Goal: Task Accomplishment & Management: Manage account settings

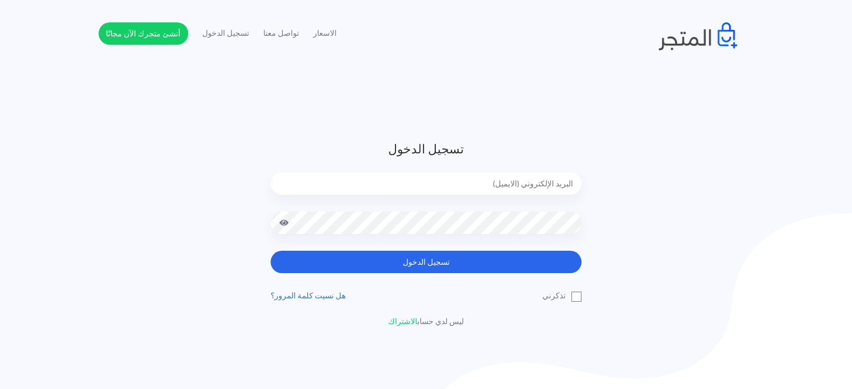
click at [546, 199] on div at bounding box center [425, 191] width 311 height 39
click at [544, 184] on input "email" at bounding box center [425, 183] width 311 height 22
type input "diaraest2024@gmail.com"
click at [270, 251] on button "تسجيل الدخول" at bounding box center [425, 262] width 311 height 22
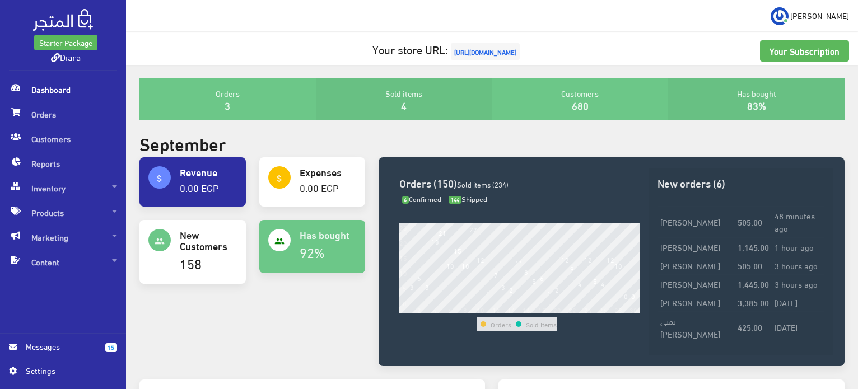
click at [43, 350] on span "Messages" at bounding box center [61, 346] width 71 height 12
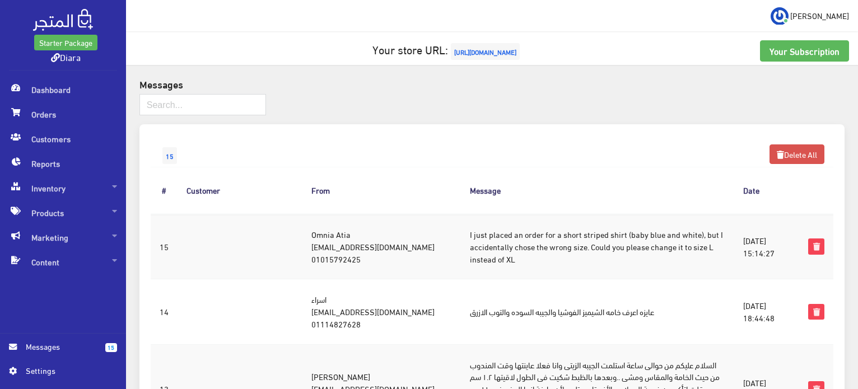
click at [317, 256] on td "Omnia Atia monyka739@gmail.com 01015792425" at bounding box center [381, 247] width 158 height 66
copy td "01015792425"
click at [75, 118] on span "Orders" at bounding box center [63, 114] width 108 height 25
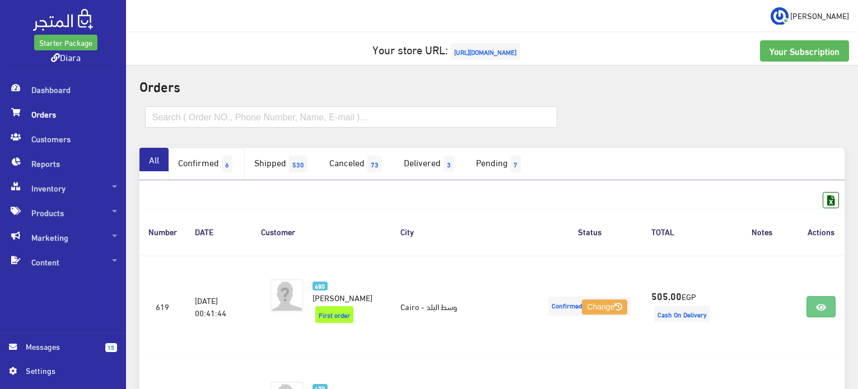
click at [190, 158] on link "Confirmed 6" at bounding box center [207, 164] width 76 height 32
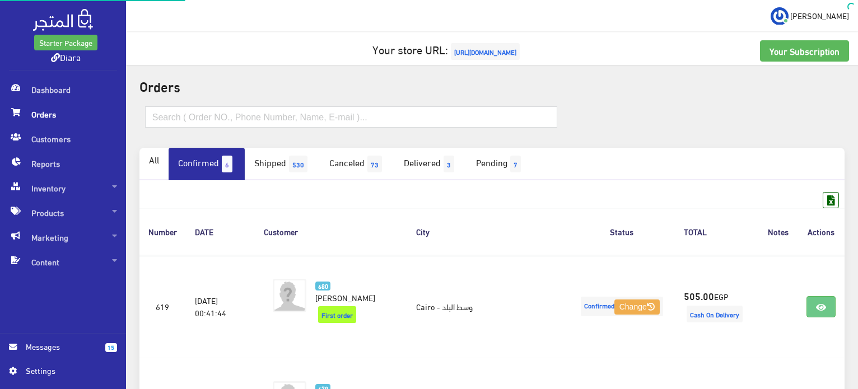
scroll to position [494, 0]
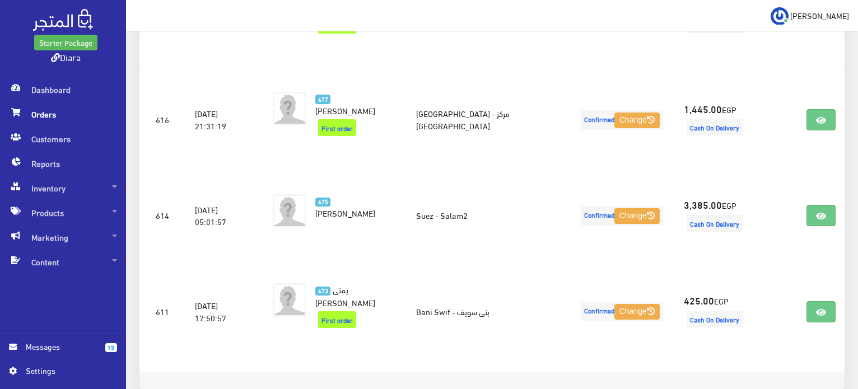
click at [44, 349] on span "Messages" at bounding box center [61, 346] width 71 height 12
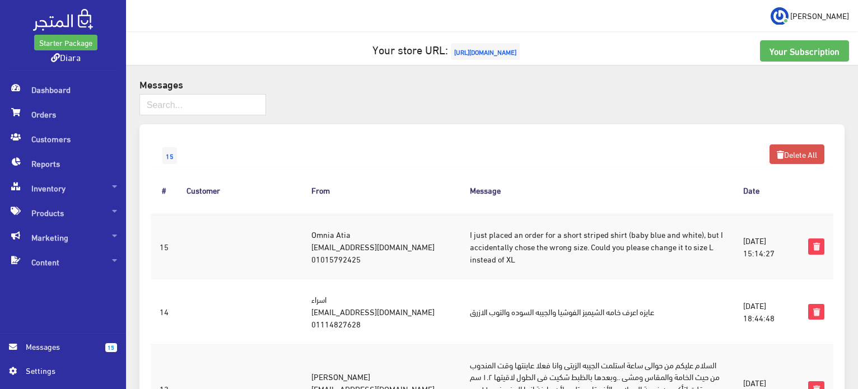
drag, startPoint x: 385, startPoint y: 249, endPoint x: 264, endPoint y: 226, distance: 123.7
click at [264, 226] on tr "#15 [DATE] 15:14:27 Omnia Atia [EMAIL_ADDRESS][DOMAIN_NAME] 01015792425 I just …" at bounding box center [492, 247] width 682 height 66
copy tr "Omnia Atia monyka739@gmail.com"
click at [314, 261] on td "Omnia Atia monyka739@gmail.com 01015792425" at bounding box center [381, 247] width 158 height 66
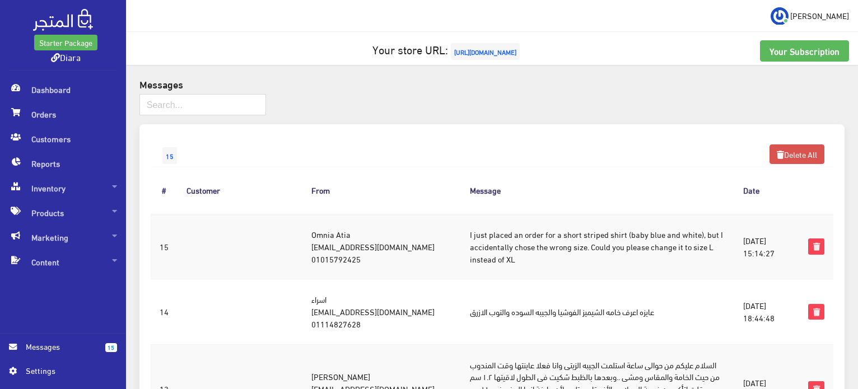
copy td "01015792425"
click at [45, 118] on span "Orders" at bounding box center [63, 114] width 108 height 25
click at [52, 118] on span "Orders" at bounding box center [63, 114] width 108 height 25
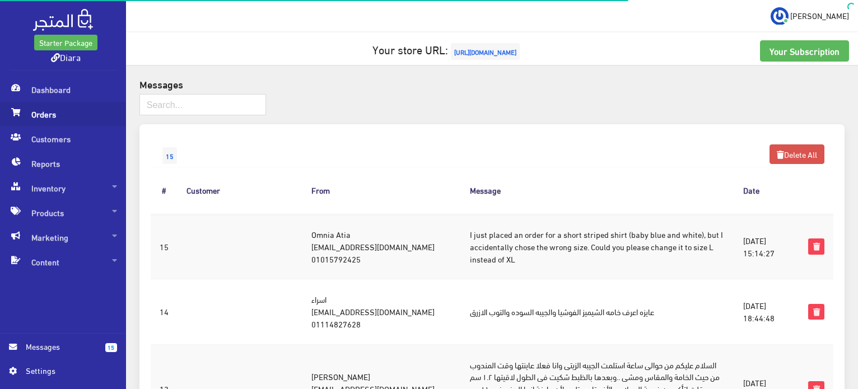
click at [48, 110] on span "Orders" at bounding box center [63, 114] width 108 height 25
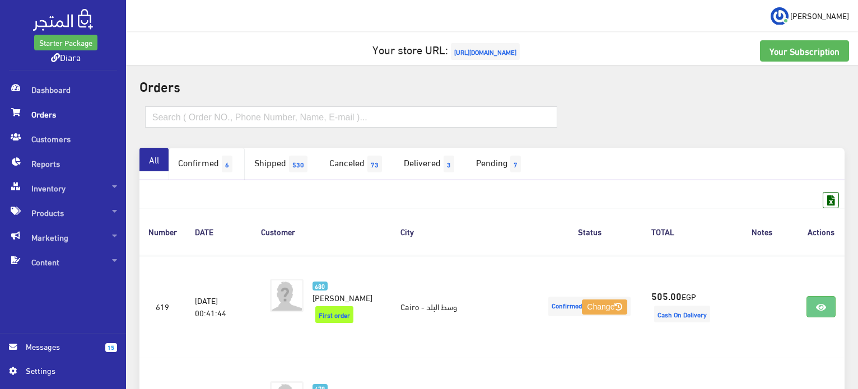
click at [206, 151] on link "Confirmed 6" at bounding box center [207, 164] width 76 height 32
click at [149, 156] on link "All" at bounding box center [153, 160] width 29 height 24
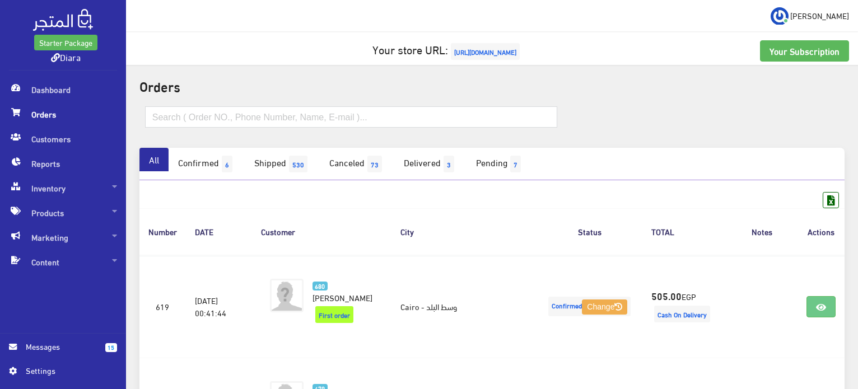
click at [149, 156] on link "All" at bounding box center [153, 160] width 29 height 24
click at [172, 117] on input "text" at bounding box center [351, 116] width 412 height 21
paste input "01015792425"
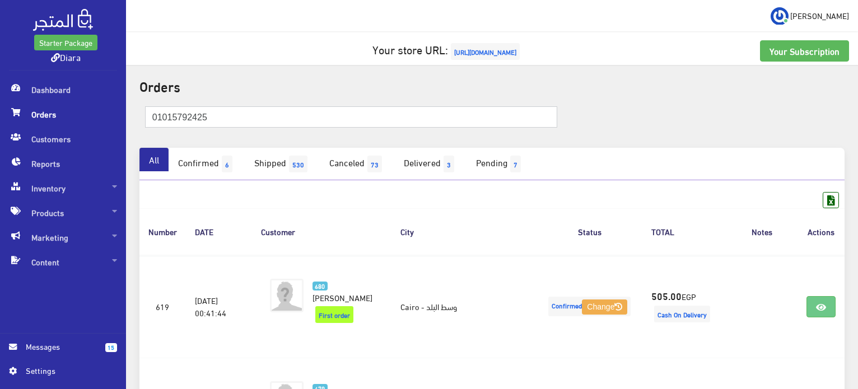
type input "01015792425"
click at [229, 120] on input "01015792425" at bounding box center [351, 116] width 412 height 21
click at [227, 120] on input "01015792425" at bounding box center [351, 116] width 412 height 21
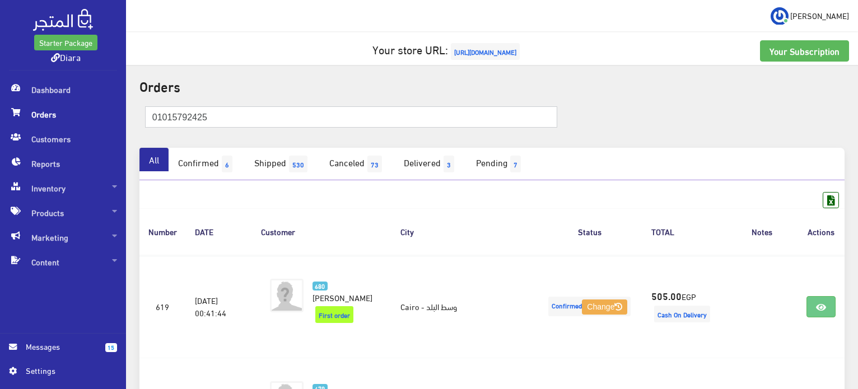
click at [227, 120] on input "01015792425" at bounding box center [351, 116] width 412 height 21
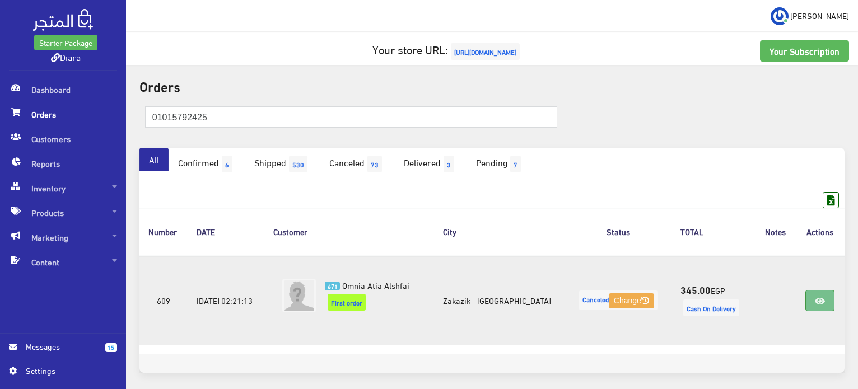
click at [820, 303] on icon at bounding box center [820, 301] width 10 height 9
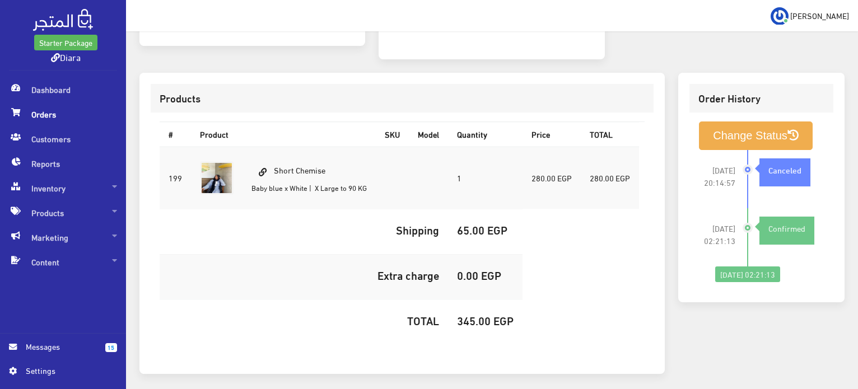
scroll to position [317, 0]
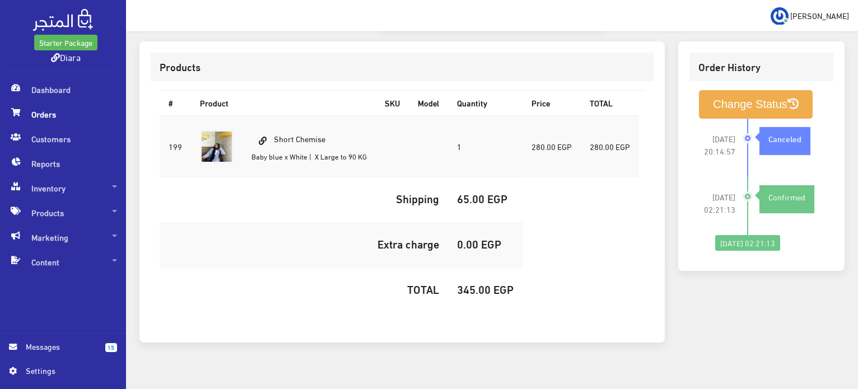
drag, startPoint x: 307, startPoint y: 144, endPoint x: 273, endPoint y: 107, distance: 49.9
click at [273, 115] on td "Short Chemise Baby blue x White | X Large to 90 KG" at bounding box center [308, 146] width 133 height 63
copy td "Short Chemise Baby blue x White"
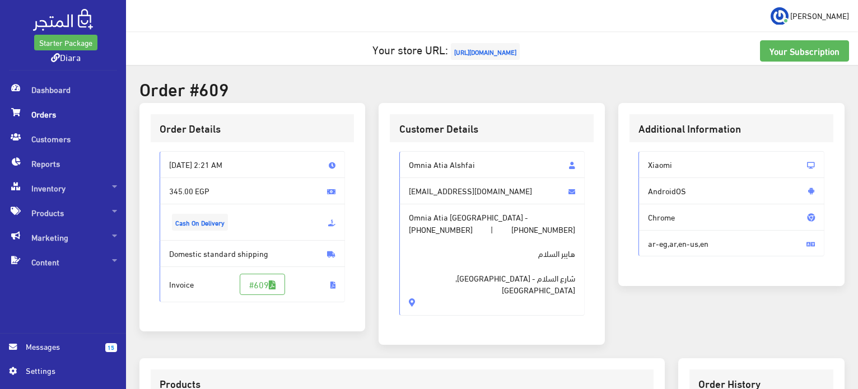
drag, startPoint x: 477, startPoint y: 165, endPoint x: 413, endPoint y: 176, distance: 65.3
click at [413, 176] on span "Omnia Atia Alshfai" at bounding box center [492, 164] width 186 height 27
click at [417, 165] on span "Omnia Atia Alshfai" at bounding box center [492, 164] width 186 height 27
click at [473, 223] on span "+201015792425" at bounding box center [441, 229] width 64 height 12
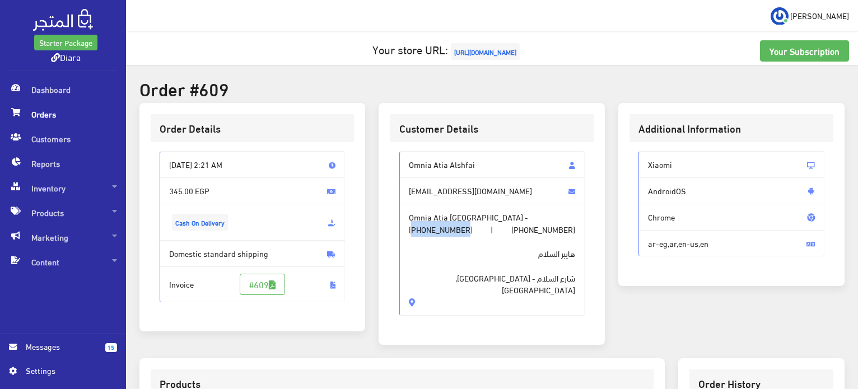
copy span "201015792425"
click at [103, 356] on link "15 Messages" at bounding box center [63, 352] width 108 height 24
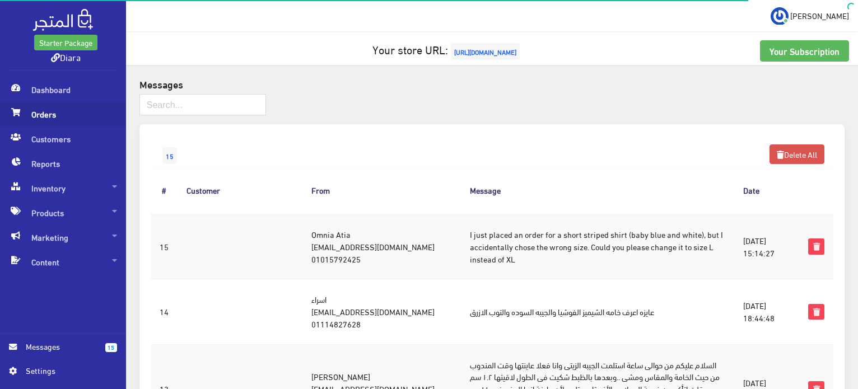
click at [62, 118] on span "Orders" at bounding box center [63, 114] width 108 height 25
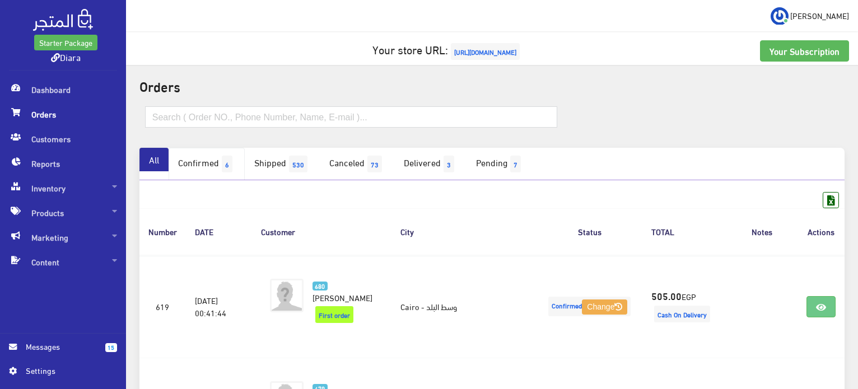
click at [181, 163] on link "Confirmed 6" at bounding box center [207, 164] width 76 height 32
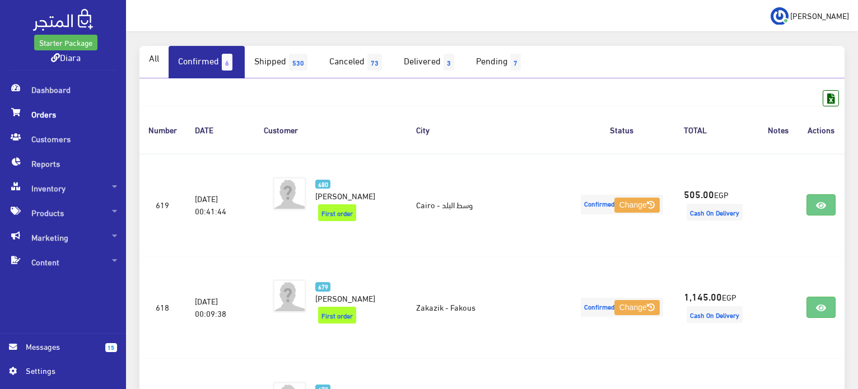
scroll to position [494, 0]
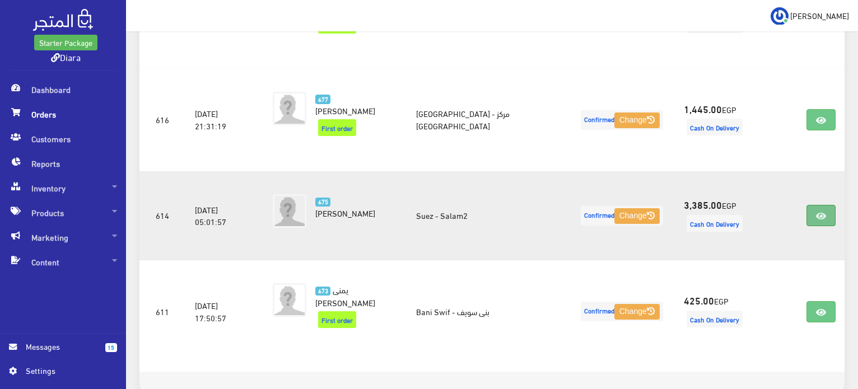
click at [832, 205] on link at bounding box center [820, 215] width 29 height 21
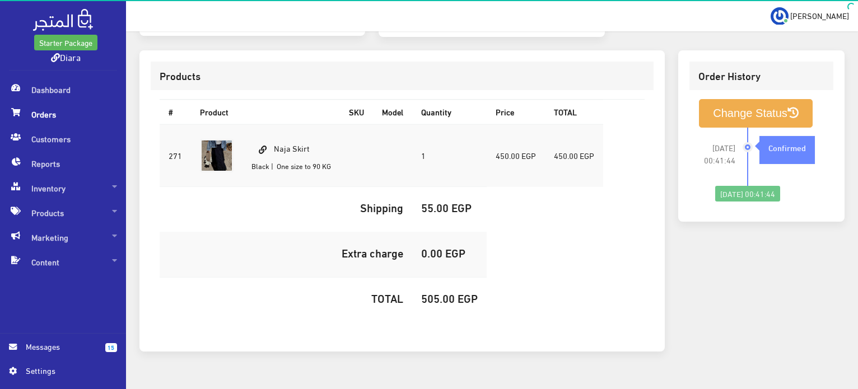
scroll to position [317, 0]
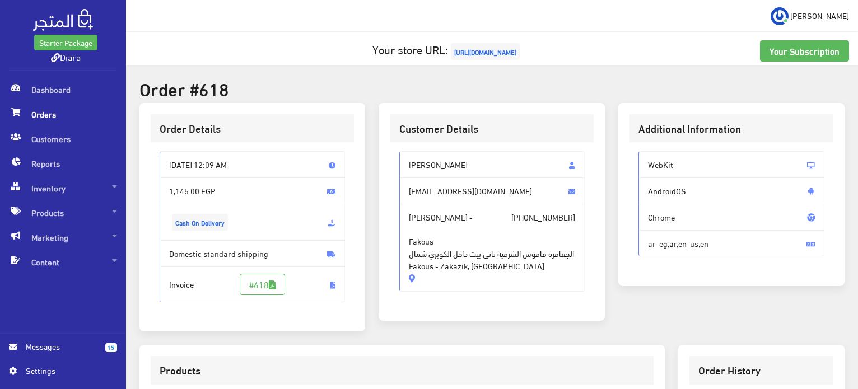
scroll to position [336, 0]
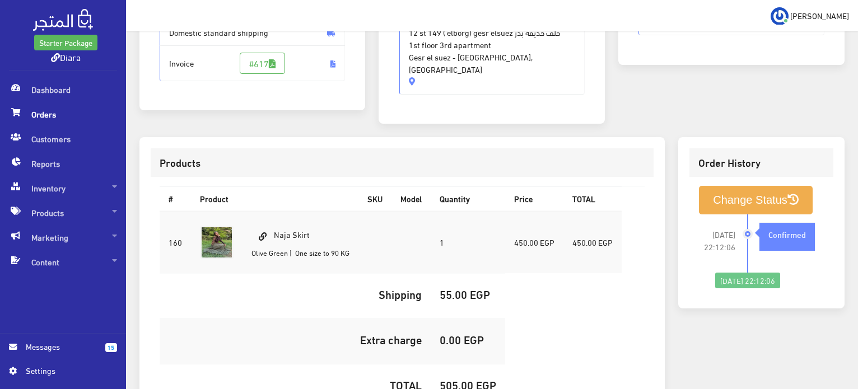
scroll to position [224, 0]
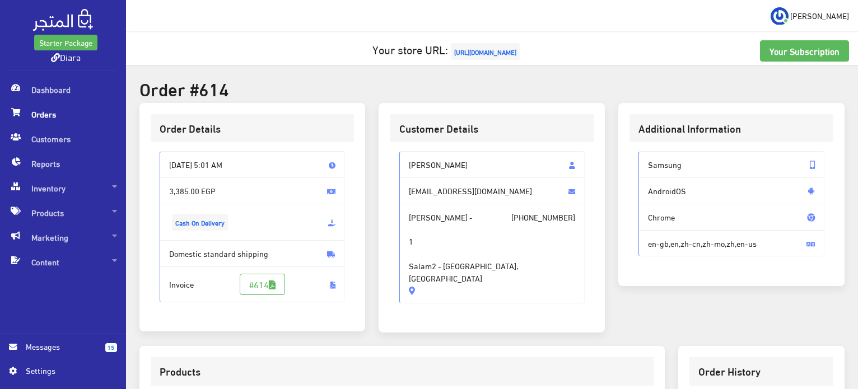
click at [540, 217] on span "+201090771655" at bounding box center [543, 217] width 64 height 12
copy span "201090771655"
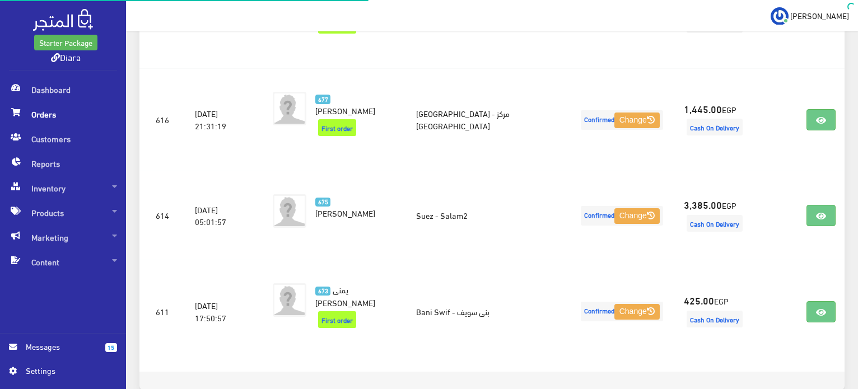
scroll to position [494, 0]
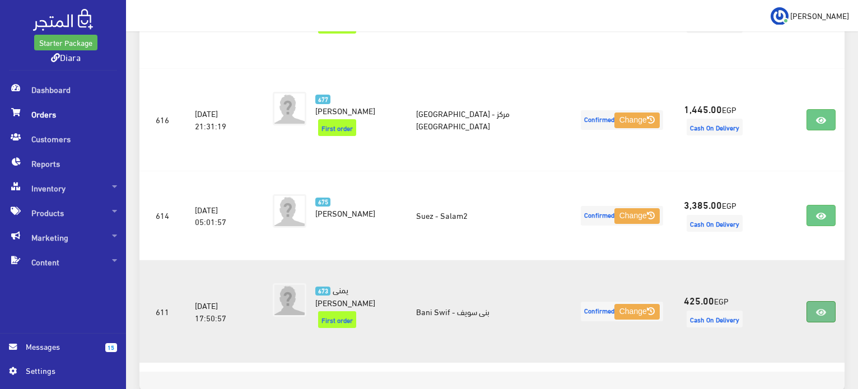
click at [820, 308] on icon at bounding box center [821, 312] width 10 height 9
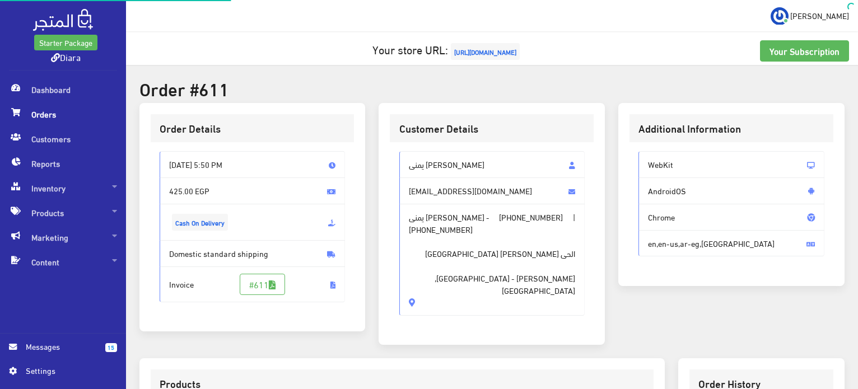
scroll to position [317, 0]
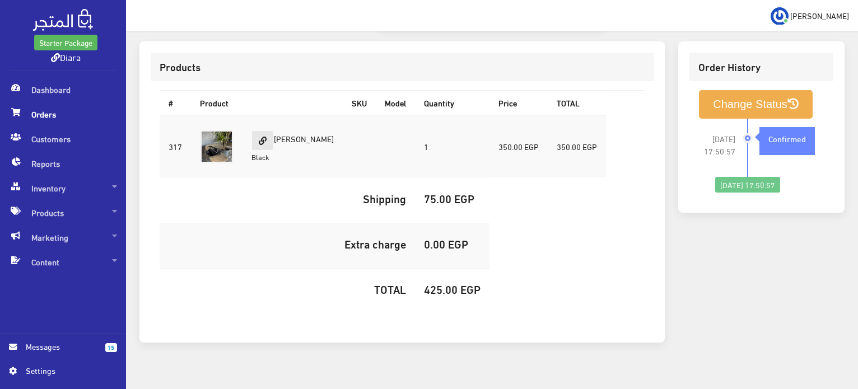
drag, startPoint x: 310, startPoint y: 127, endPoint x: 273, endPoint y: 117, distance: 38.8
click at [273, 117] on td "[PERSON_NAME] Black" at bounding box center [292, 146] width 100 height 63
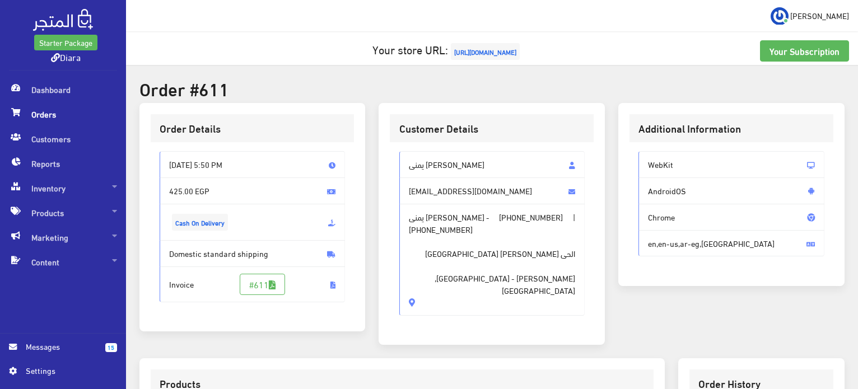
click at [462, 54] on span "[URL][DOMAIN_NAME]" at bounding box center [485, 51] width 69 height 17
click at [73, 194] on span "Inventory" at bounding box center [63, 188] width 108 height 25
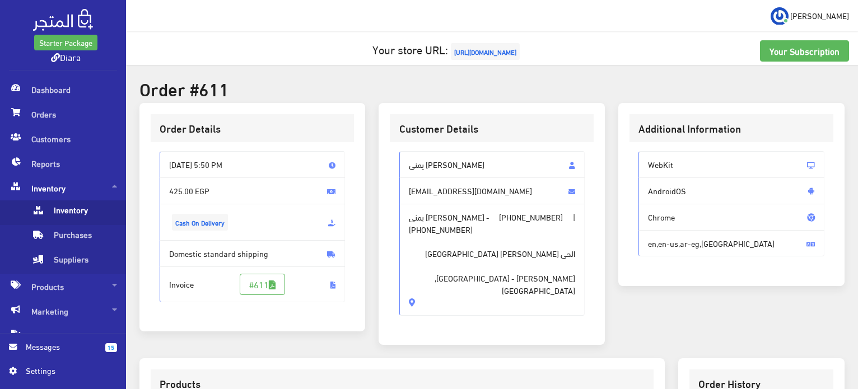
click at [82, 208] on span "Inventory" at bounding box center [73, 212] width 85 height 25
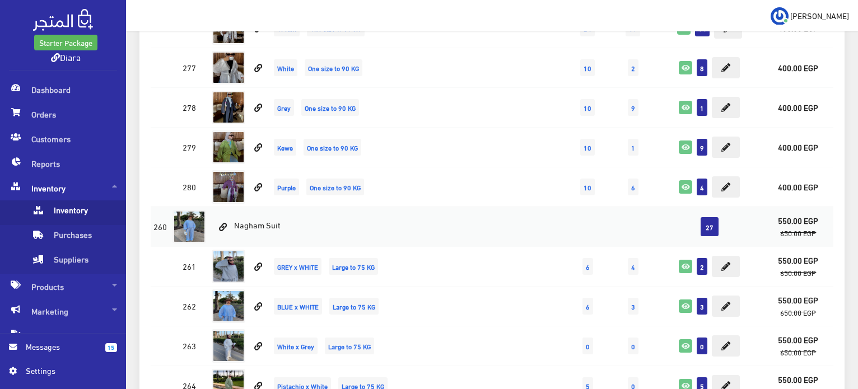
scroll to position [1354, 0]
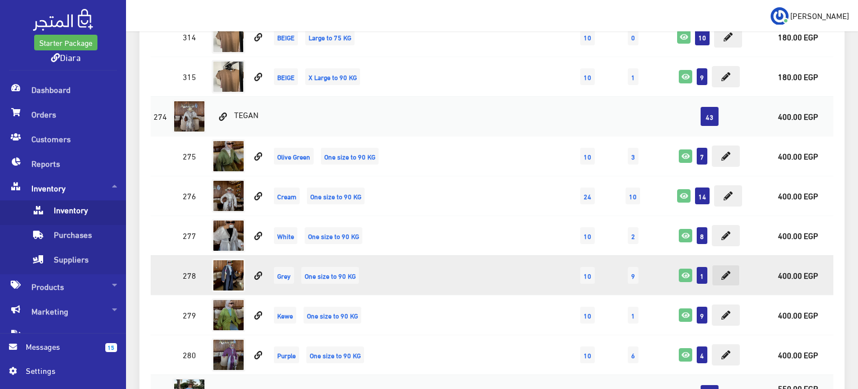
click at [722, 271] on icon at bounding box center [725, 275] width 9 height 9
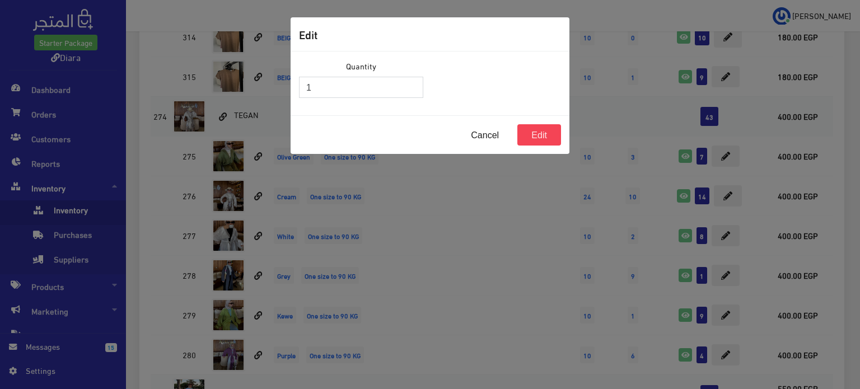
drag, startPoint x: 368, startPoint y: 85, endPoint x: 202, endPoint y: 61, distance: 168.0
click at [202, 67] on div "Edit Quantity 1 Cancel Edit" at bounding box center [430, 194] width 860 height 389
click at [361, 80] on input "1" at bounding box center [361, 87] width 124 height 21
click at [361, 79] on input "1" at bounding box center [361, 87] width 124 height 21
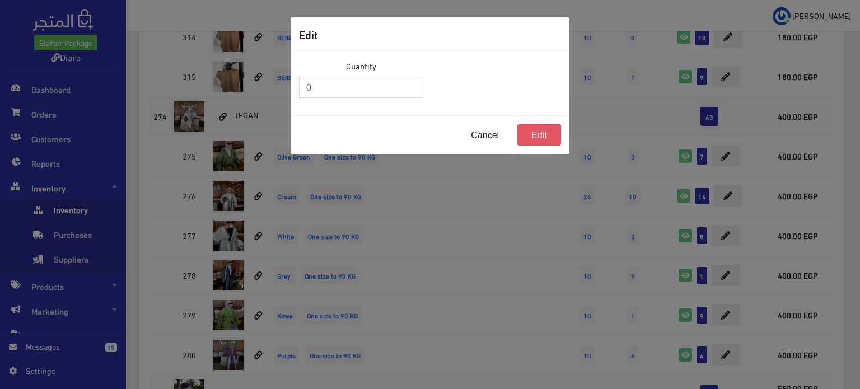
type input "0"
click at [556, 143] on button "Edit" at bounding box center [539, 134] width 44 height 21
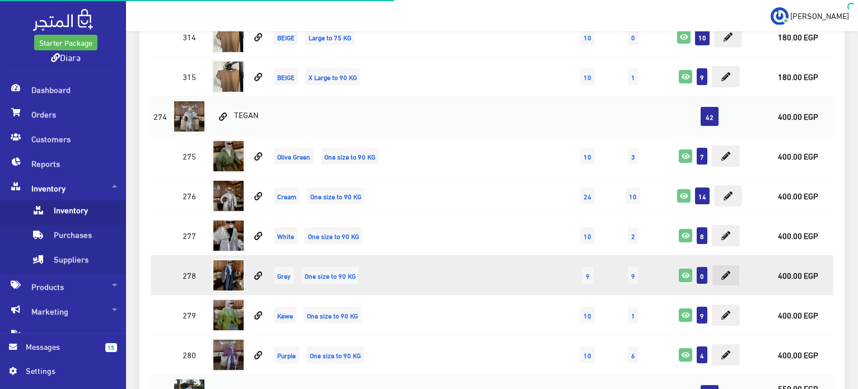
click at [721, 271] on icon at bounding box center [725, 275] width 9 height 9
type input "0"
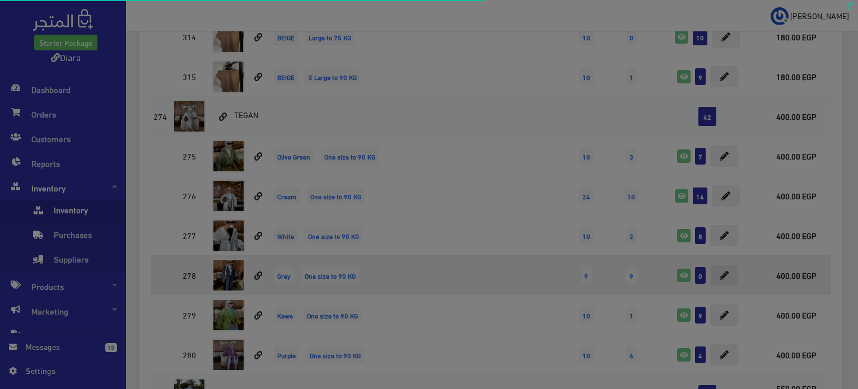
scroll to position [1354, 0]
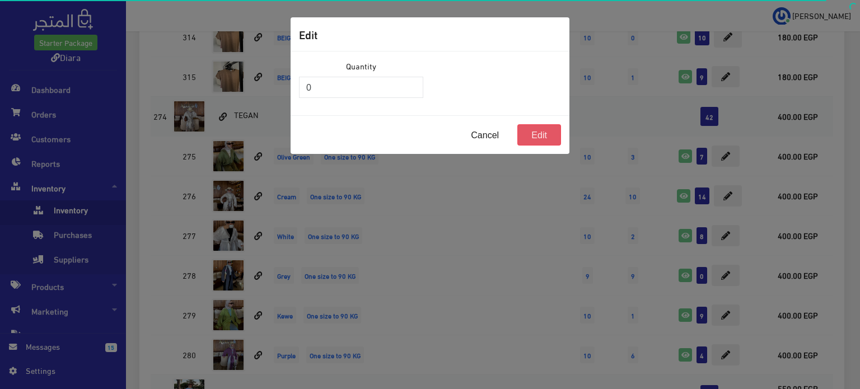
click at [530, 131] on button "Edit" at bounding box center [539, 134] width 44 height 21
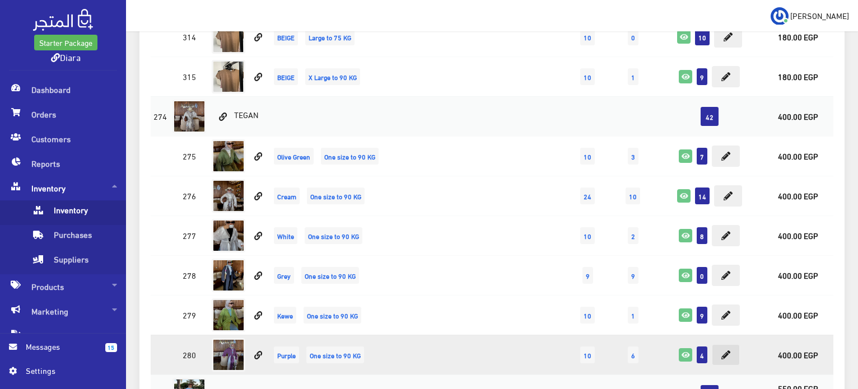
click at [721, 351] on icon at bounding box center [725, 354] width 9 height 9
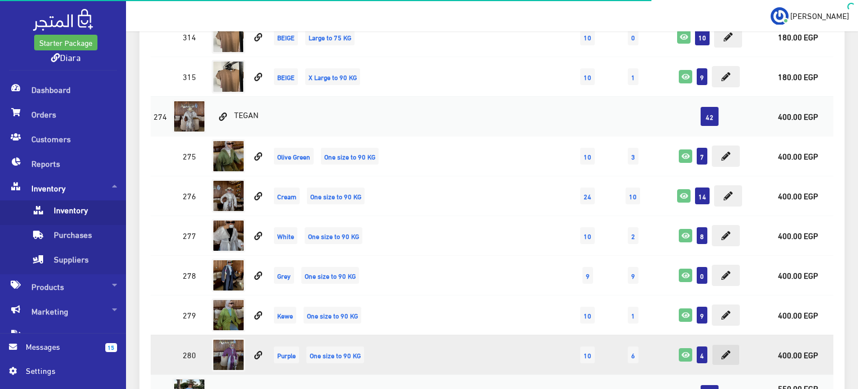
click at [721, 350] on icon at bounding box center [725, 354] width 9 height 9
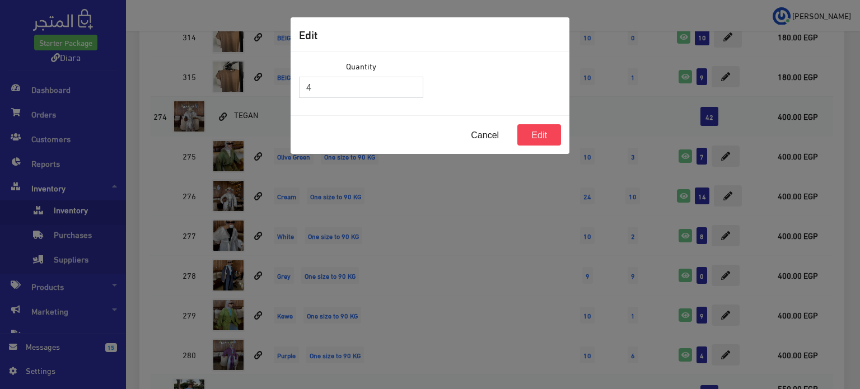
drag, startPoint x: 315, startPoint y: 77, endPoint x: 300, endPoint y: 86, distance: 17.1
click at [300, 86] on input "4" at bounding box center [361, 87] width 124 height 21
type input "0"
click at [552, 137] on button "Edit" at bounding box center [539, 134] width 44 height 21
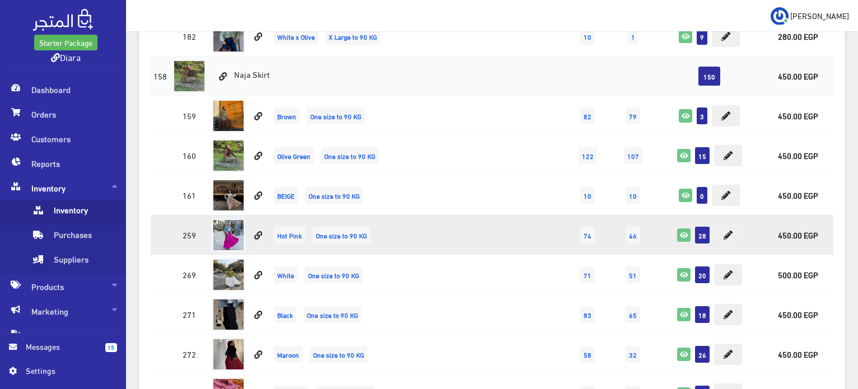
scroll to position [5430, 0]
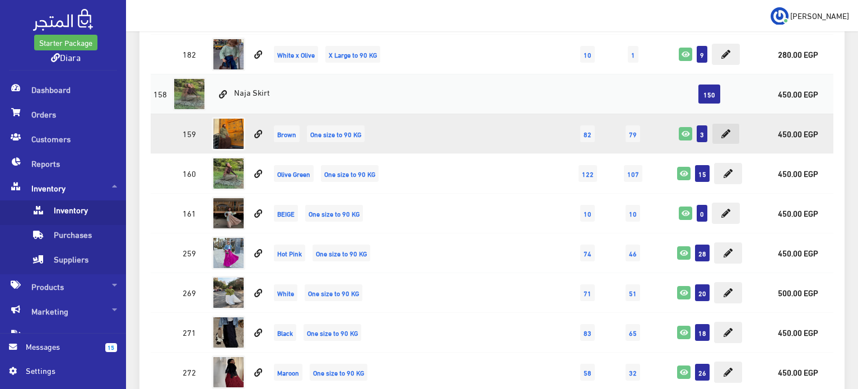
click at [726, 129] on icon at bounding box center [725, 133] width 9 height 9
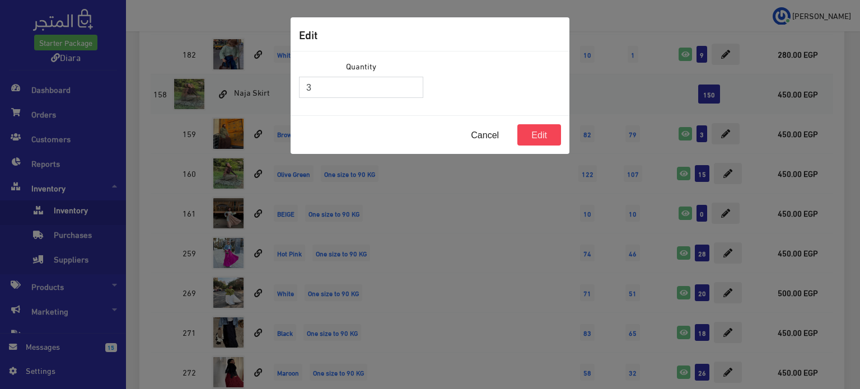
drag, startPoint x: 313, startPoint y: 87, endPoint x: 231, endPoint y: 72, distance: 83.8
click at [231, 72] on div "Edit Quantity 3 Cancel Edit" at bounding box center [430, 194] width 860 height 389
type input "15"
click at [545, 130] on button "Edit" at bounding box center [539, 134] width 44 height 21
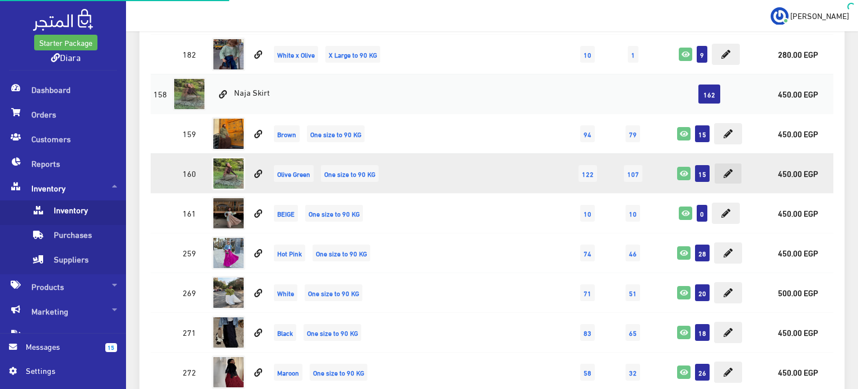
scroll to position [5430, 0]
click at [729, 169] on icon at bounding box center [727, 173] width 9 height 9
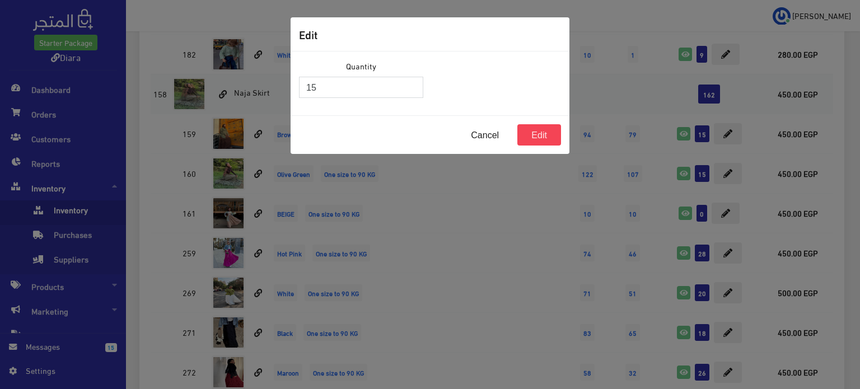
drag, startPoint x: 385, startPoint y: 85, endPoint x: 211, endPoint y: 87, distance: 174.1
click at [211, 87] on div "Edit Quantity 15 Cancel Edit" at bounding box center [430, 194] width 860 height 389
type input "2"
click at [544, 138] on button "Edit" at bounding box center [539, 134] width 44 height 21
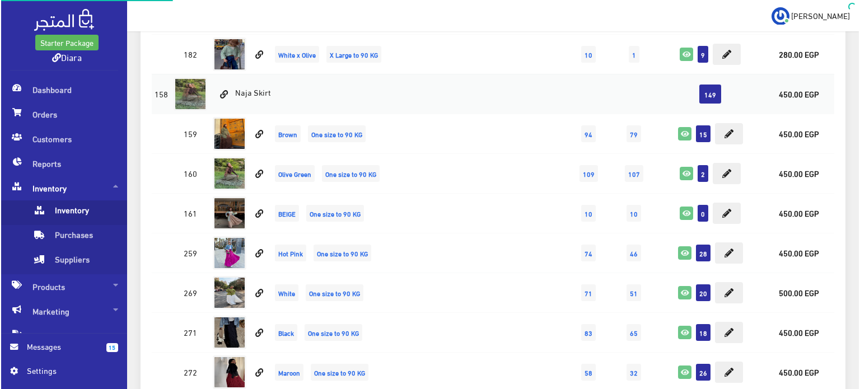
scroll to position [5430, 0]
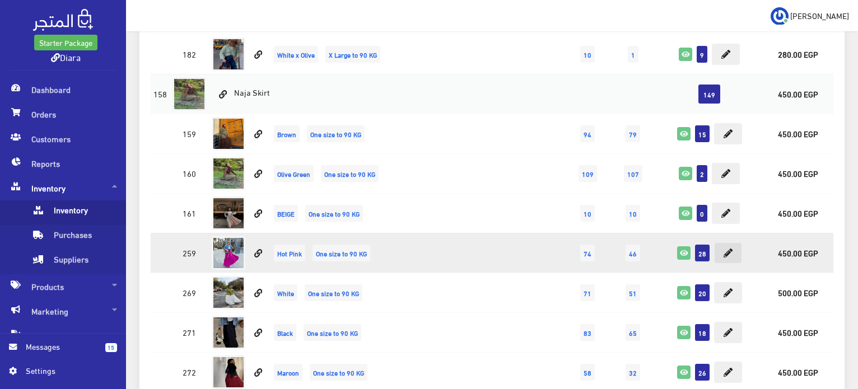
click at [728, 249] on icon at bounding box center [727, 253] width 9 height 9
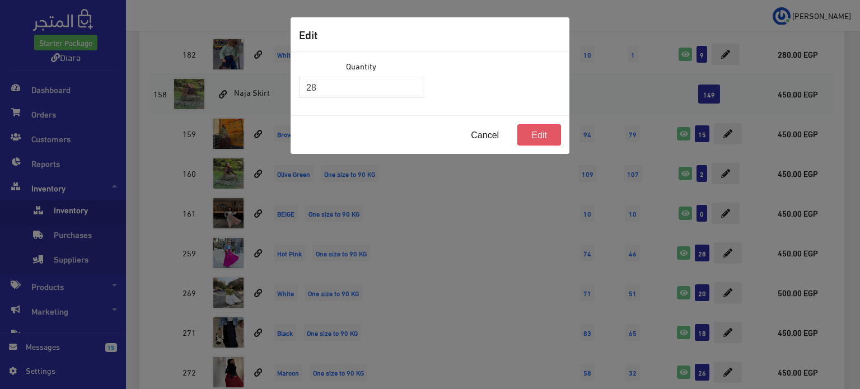
click at [547, 136] on button "Edit" at bounding box center [539, 134] width 44 height 21
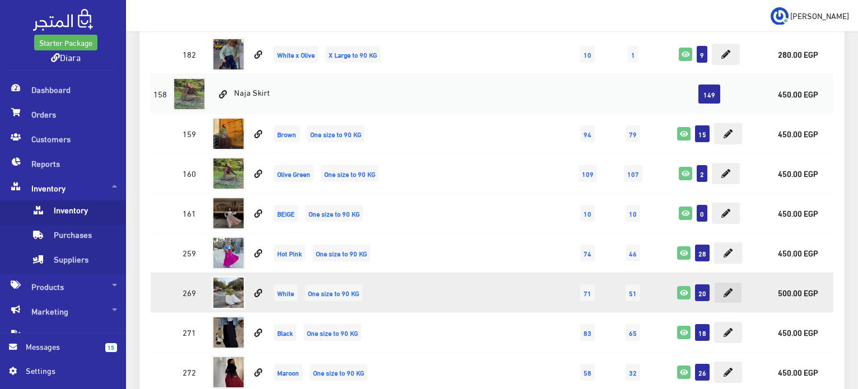
click at [726, 288] on icon at bounding box center [727, 292] width 9 height 9
type input "20"
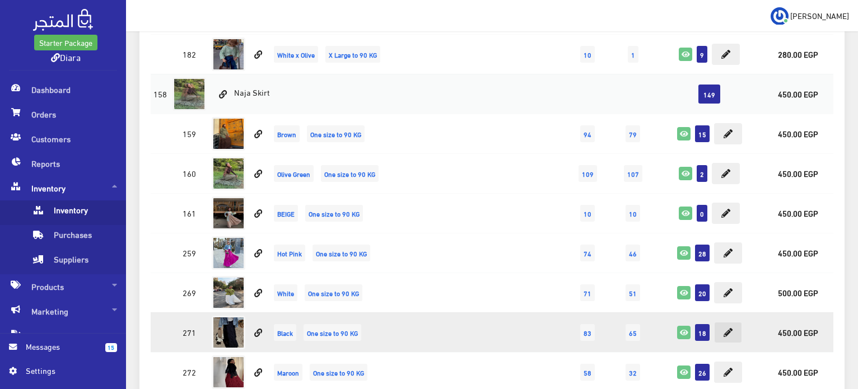
click at [726, 328] on icon at bounding box center [727, 332] width 9 height 9
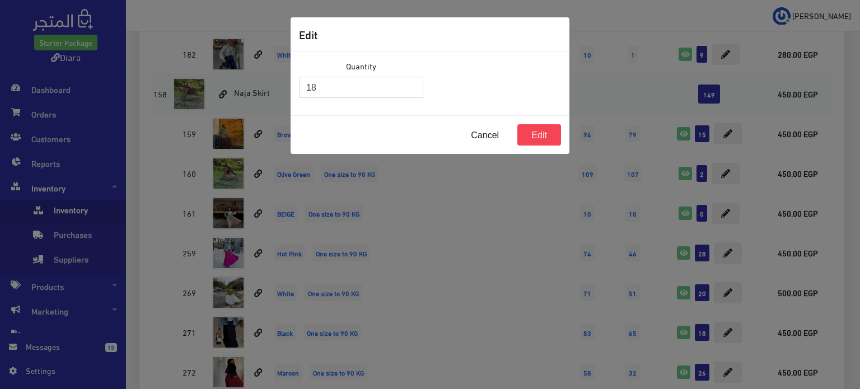
drag, startPoint x: 358, startPoint y: 88, endPoint x: 293, endPoint y: 73, distance: 66.8
click at [293, 73] on div "Quantity 18" at bounding box center [361, 83] width 138 height 47
type input "4"
click at [538, 133] on button "Edit" at bounding box center [539, 134] width 44 height 21
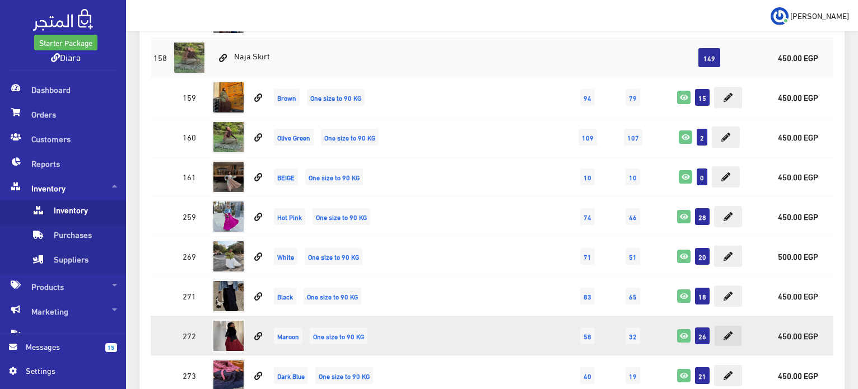
scroll to position [5486, 0]
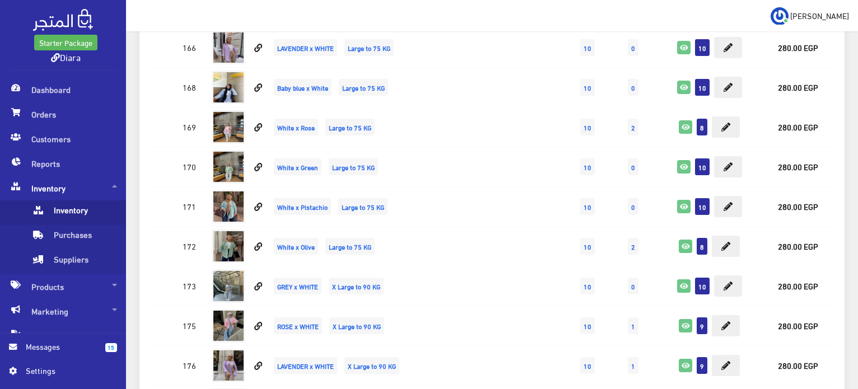
scroll to position [4041, 0]
